Goal: Check status: Check status

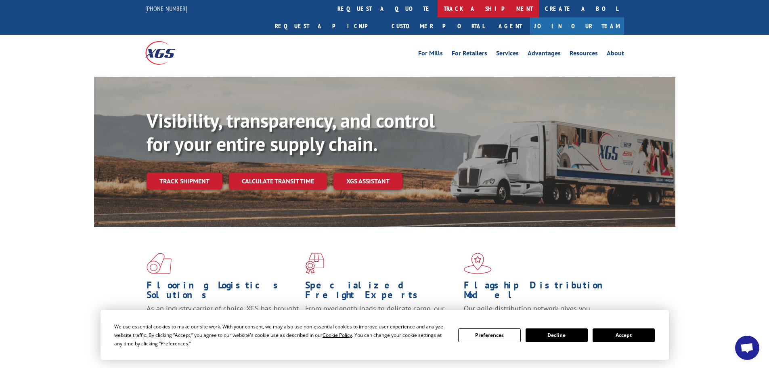
click at [437, 11] on link "track a shipment" at bounding box center [487, 8] width 101 height 17
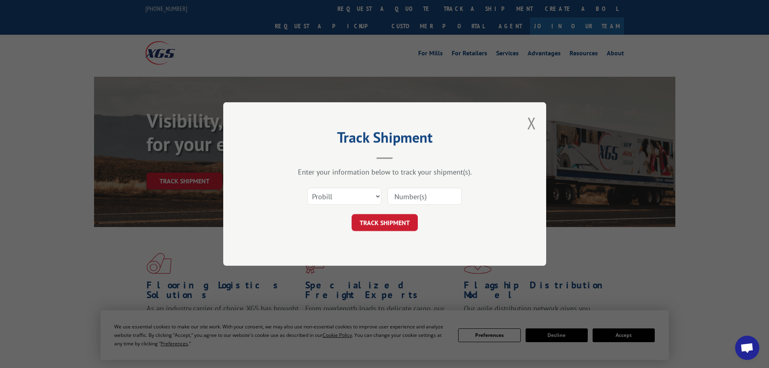
click at [398, 198] on input at bounding box center [424, 196] width 74 height 17
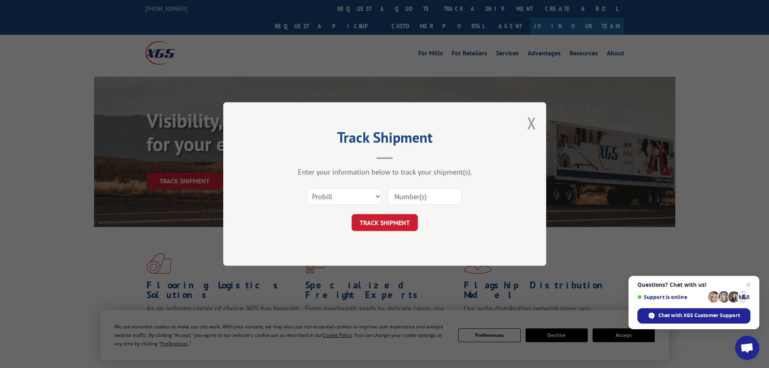
paste input "17523141"
type input "17523141"
click at [387, 223] on button "TRACK SHIPMENT" at bounding box center [384, 222] width 66 height 17
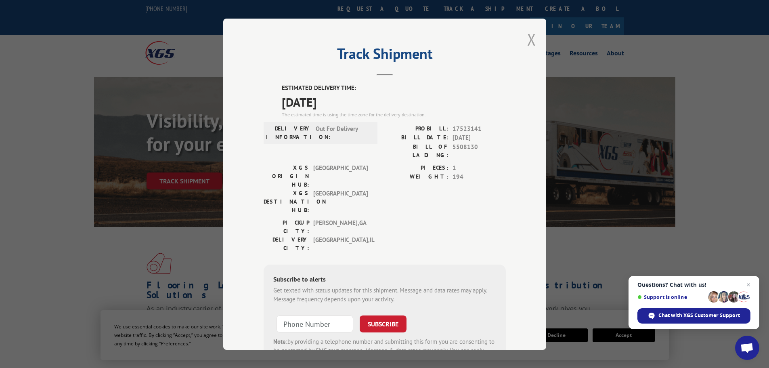
click at [527, 39] on button "Close modal" at bounding box center [531, 39] width 9 height 21
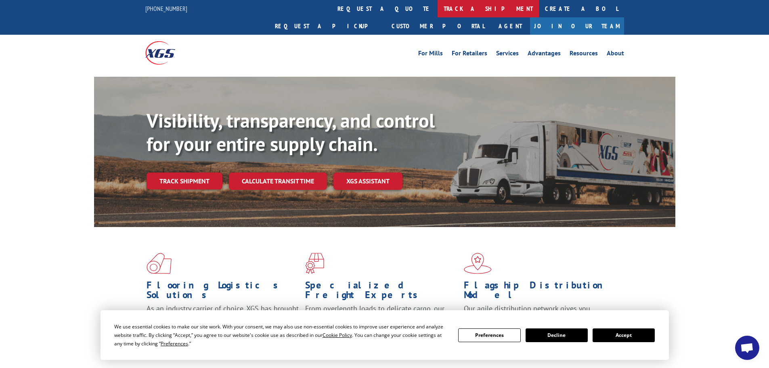
click at [437, 10] on link "track a shipment" at bounding box center [487, 8] width 101 height 17
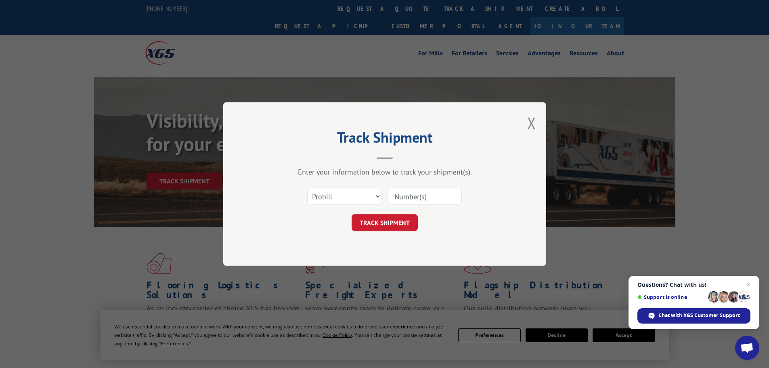
click at [401, 196] on input at bounding box center [424, 196] width 74 height 17
paste input "17523319"
type input "17523319"
click at [380, 222] on button "TRACK SHIPMENT" at bounding box center [384, 222] width 66 height 17
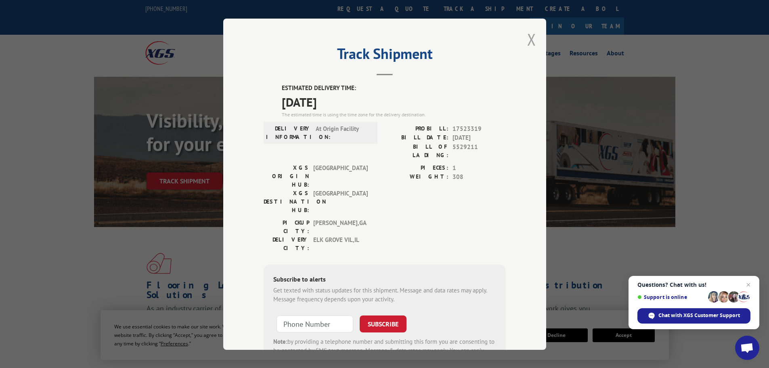
click at [528, 39] on button "Close modal" at bounding box center [531, 39] width 9 height 21
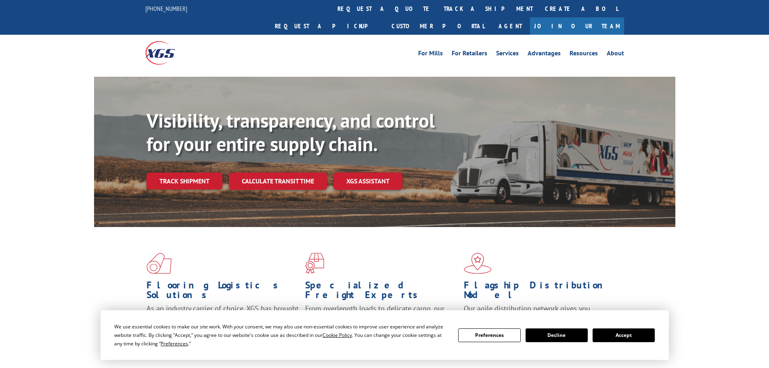
click at [437, 12] on link "track a shipment" at bounding box center [487, 8] width 101 height 17
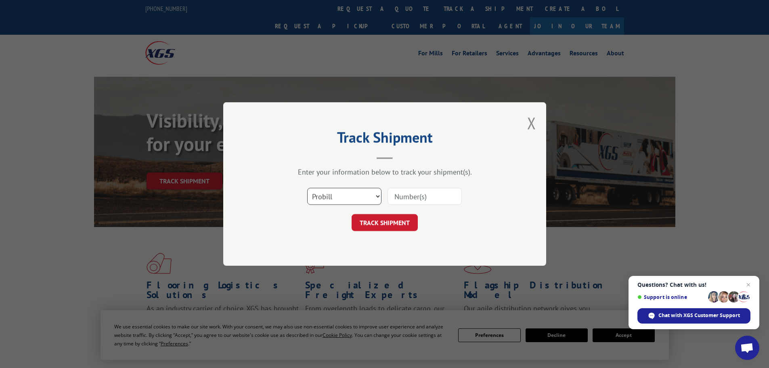
click at [328, 197] on select "Select category... Probill BOL PO" at bounding box center [344, 196] width 74 height 17
select select "po"
click at [307, 188] on select "Select category... Probill BOL PO" at bounding box center [344, 196] width 74 height 17
click at [397, 198] on input at bounding box center [424, 196] width 74 height 17
paste input "28503888"
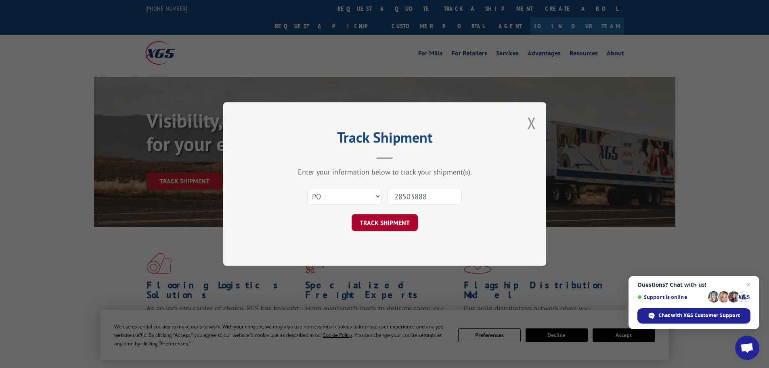
type input "28503888"
click at [391, 224] on button "TRACK SHIPMENT" at bounding box center [384, 222] width 66 height 17
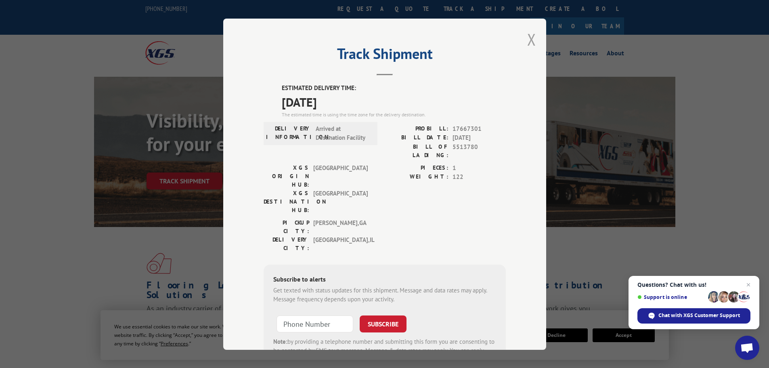
click at [530, 39] on button "Close modal" at bounding box center [531, 39] width 9 height 21
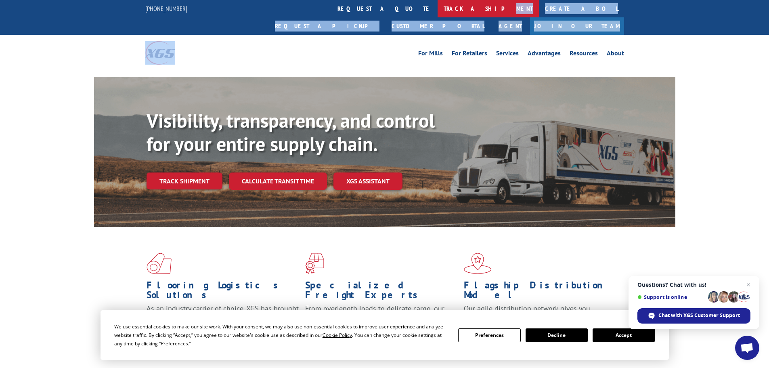
drag, startPoint x: 371, startPoint y: 18, endPoint x: 369, endPoint y: 11, distance: 7.0
click at [369, 11] on div "844-947-7447 request a quote track a shipment Create a BOL Request a pickup Cus…" at bounding box center [384, 35] width 769 height 71
click at [437, 11] on link "track a shipment" at bounding box center [487, 8] width 101 height 17
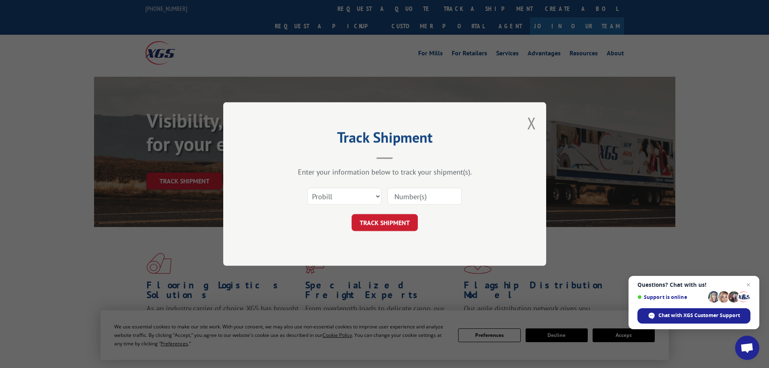
click at [403, 201] on input at bounding box center [424, 196] width 74 height 17
paste input "15340047"
type input "15340047"
click at [376, 224] on button "TRACK SHIPMENT" at bounding box center [384, 222] width 66 height 17
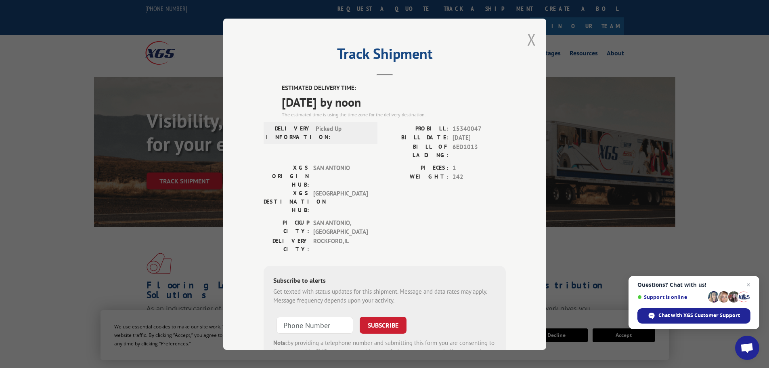
click at [530, 38] on button "Close modal" at bounding box center [531, 39] width 9 height 21
